Goal: Browse casually: Explore the website without a specific task or goal

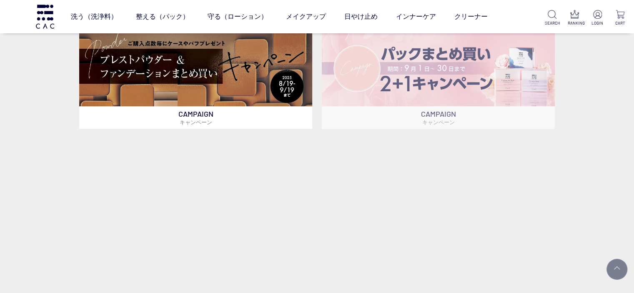
scroll to position [292, 0]
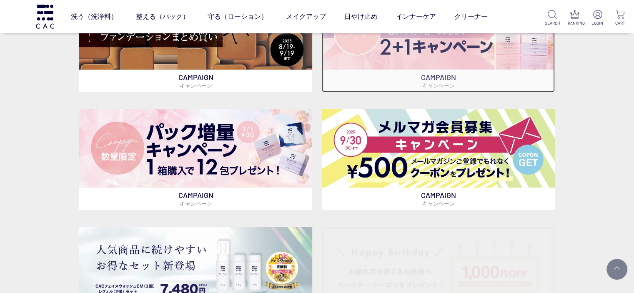
click at [442, 55] on img at bounding box center [438, 29] width 233 height 79
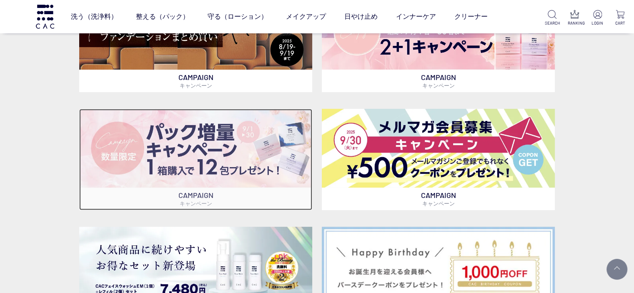
click at [244, 145] on img at bounding box center [195, 148] width 233 height 79
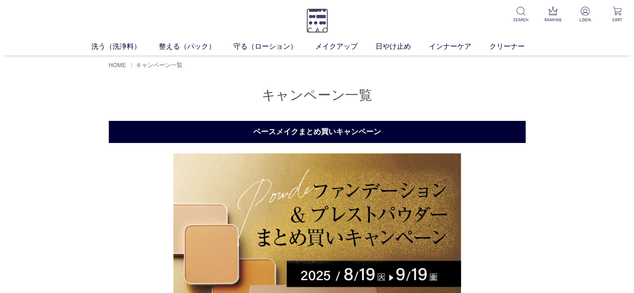
click at [324, 25] on img at bounding box center [317, 20] width 22 height 25
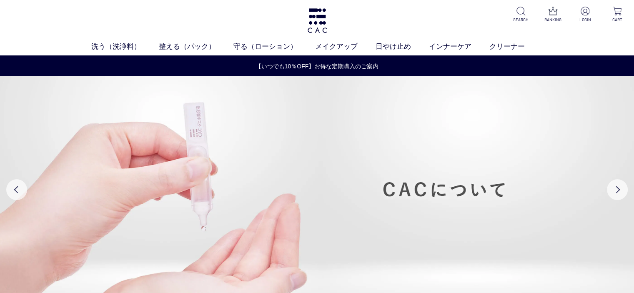
click at [67, 26] on div "洗う（洗浄料） 液体洗浄料 パウダー洗浄料 泡洗顔料 グッズ 整える（パック） フェイスパック ヘアパック 守る（ローション） 保湿化粧水 柔軟化粧水 美容液…" at bounding box center [317, 27] width 634 height 55
